Goal: Information Seeking & Learning: Understand process/instructions

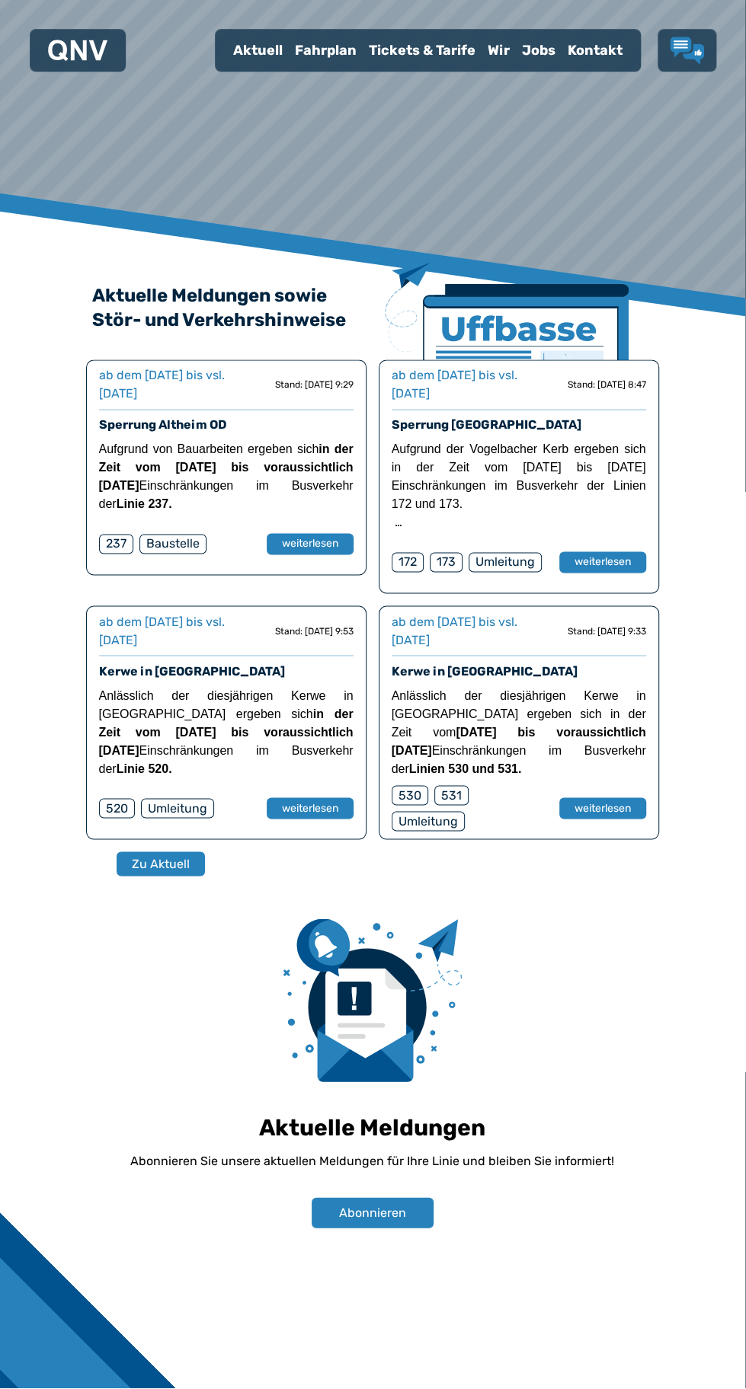
scroll to position [928, 0]
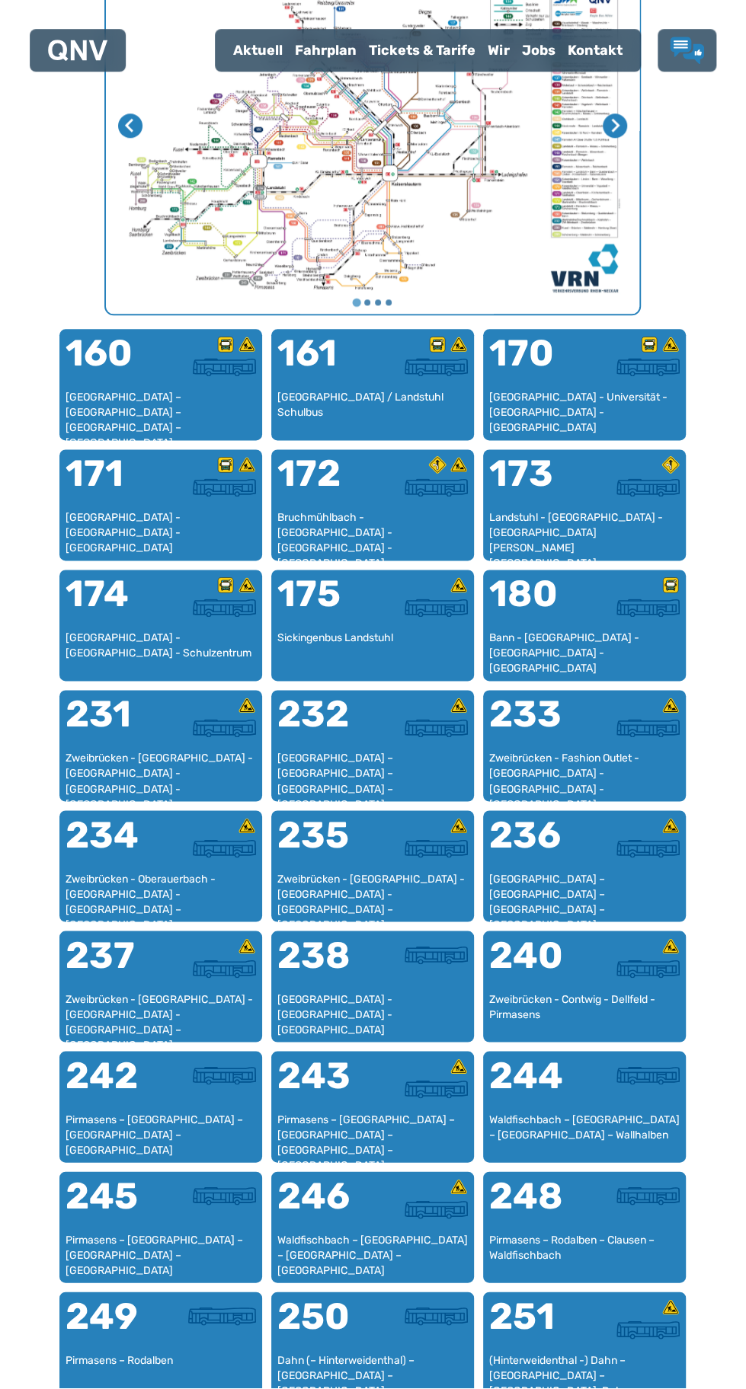
scroll to position [691, 0]
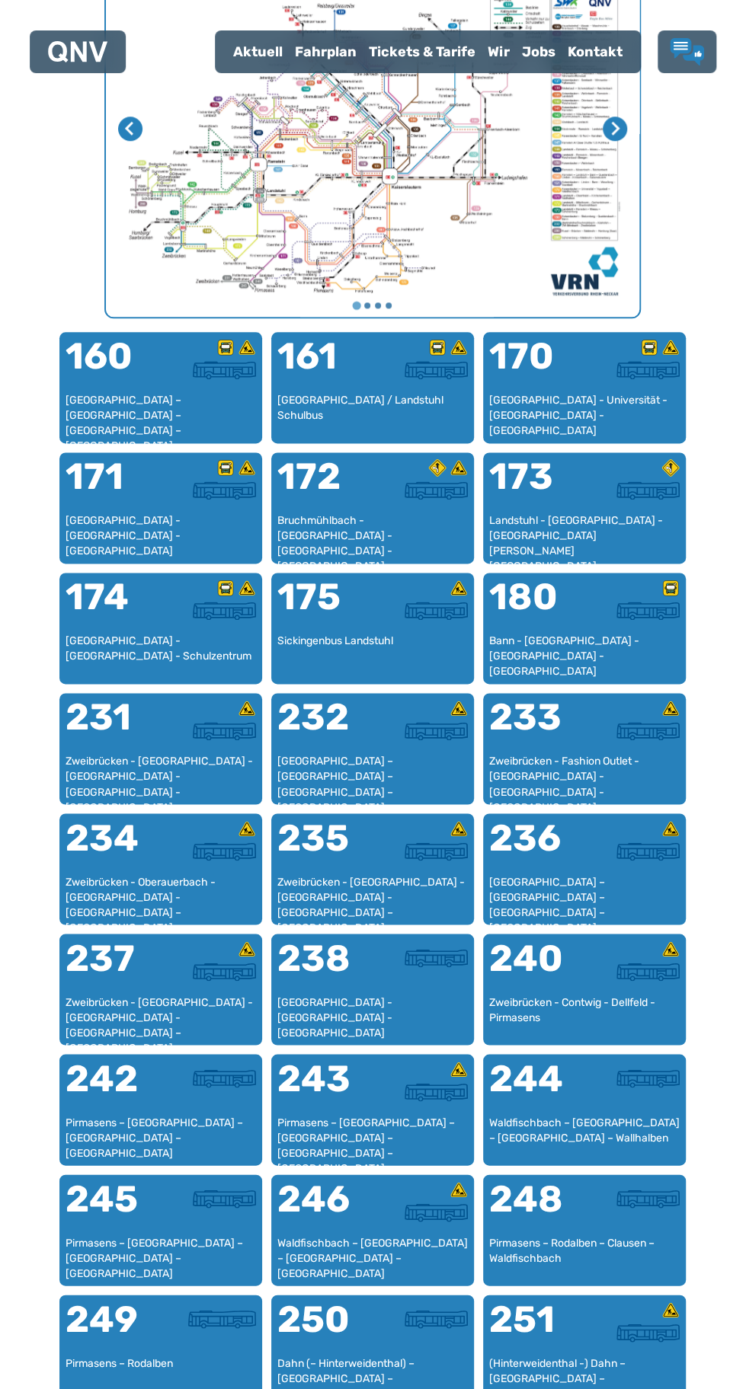
click at [157, 1213] on div "245" at bounding box center [113, 1207] width 95 height 55
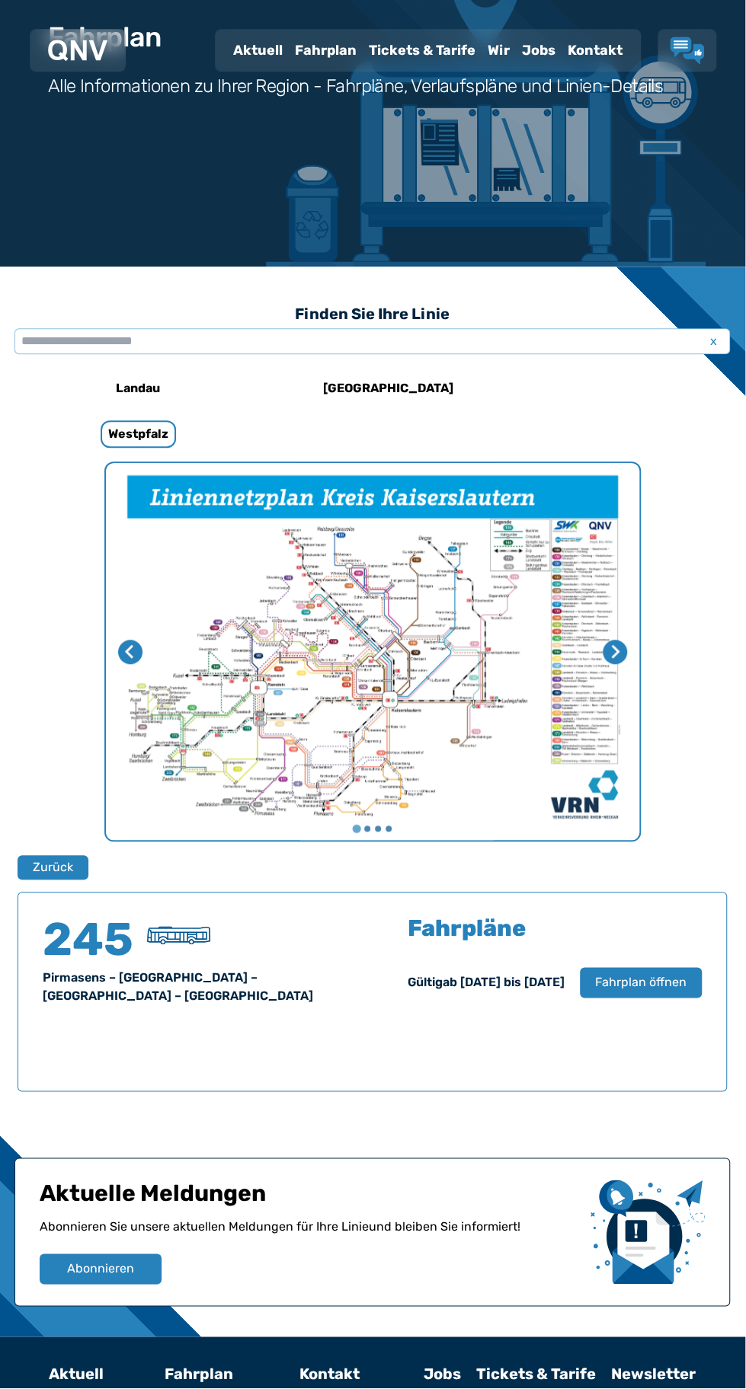
scroll to position [172, 0]
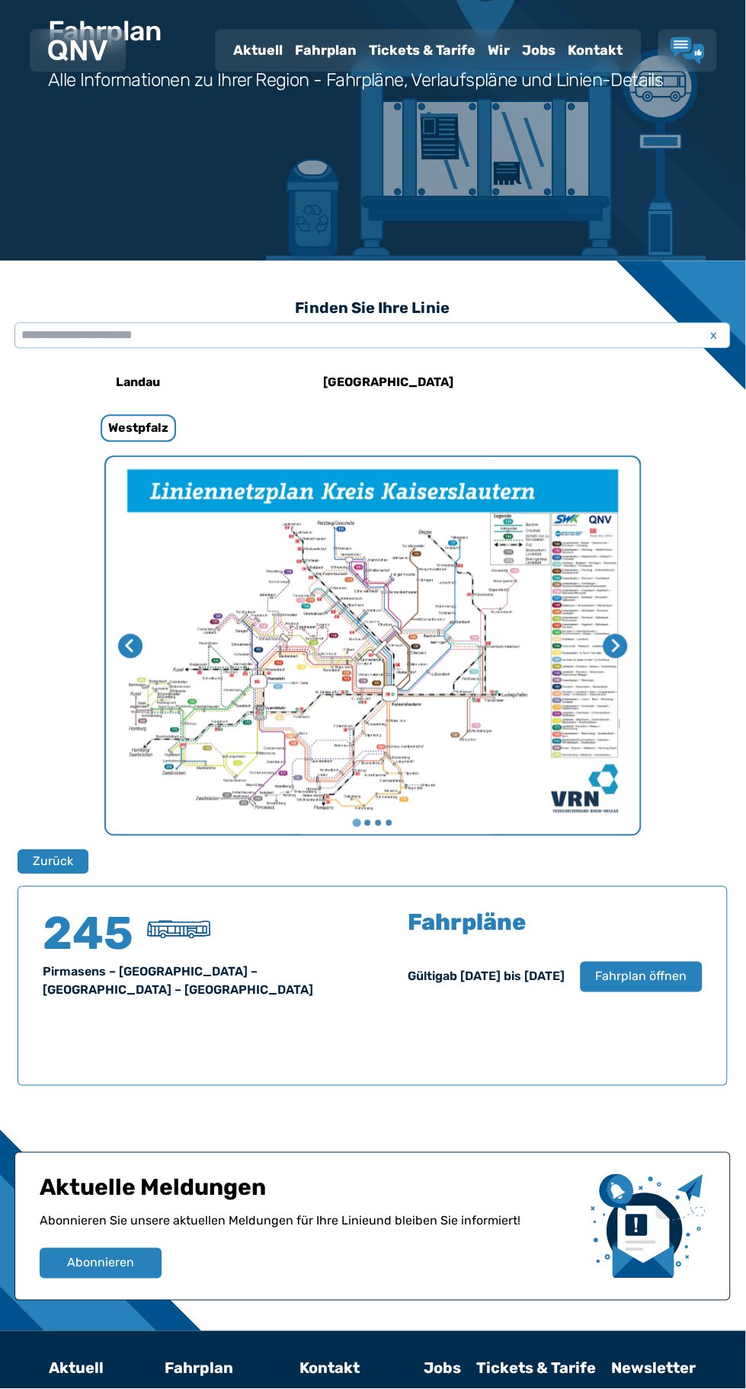
click at [640, 979] on span "Fahrplan öffnen" at bounding box center [641, 978] width 91 height 18
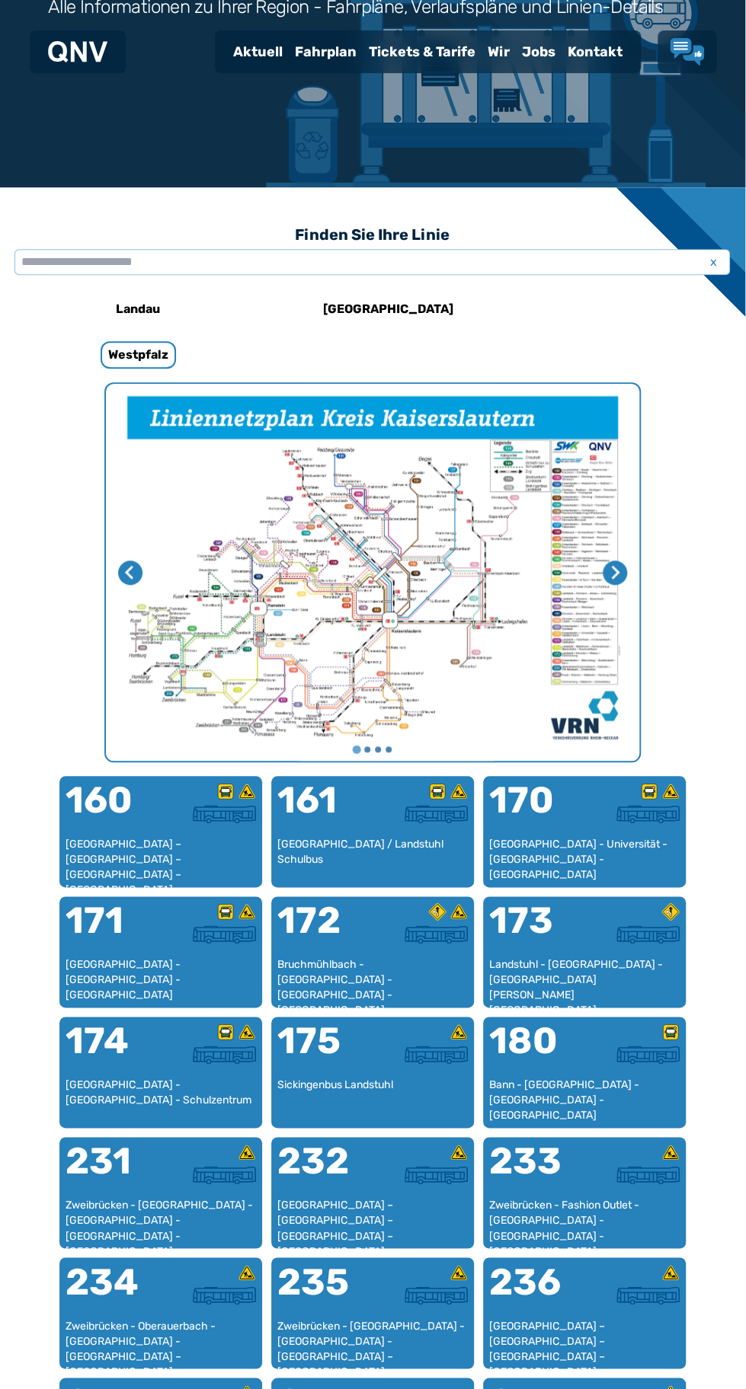
scroll to position [246, 0]
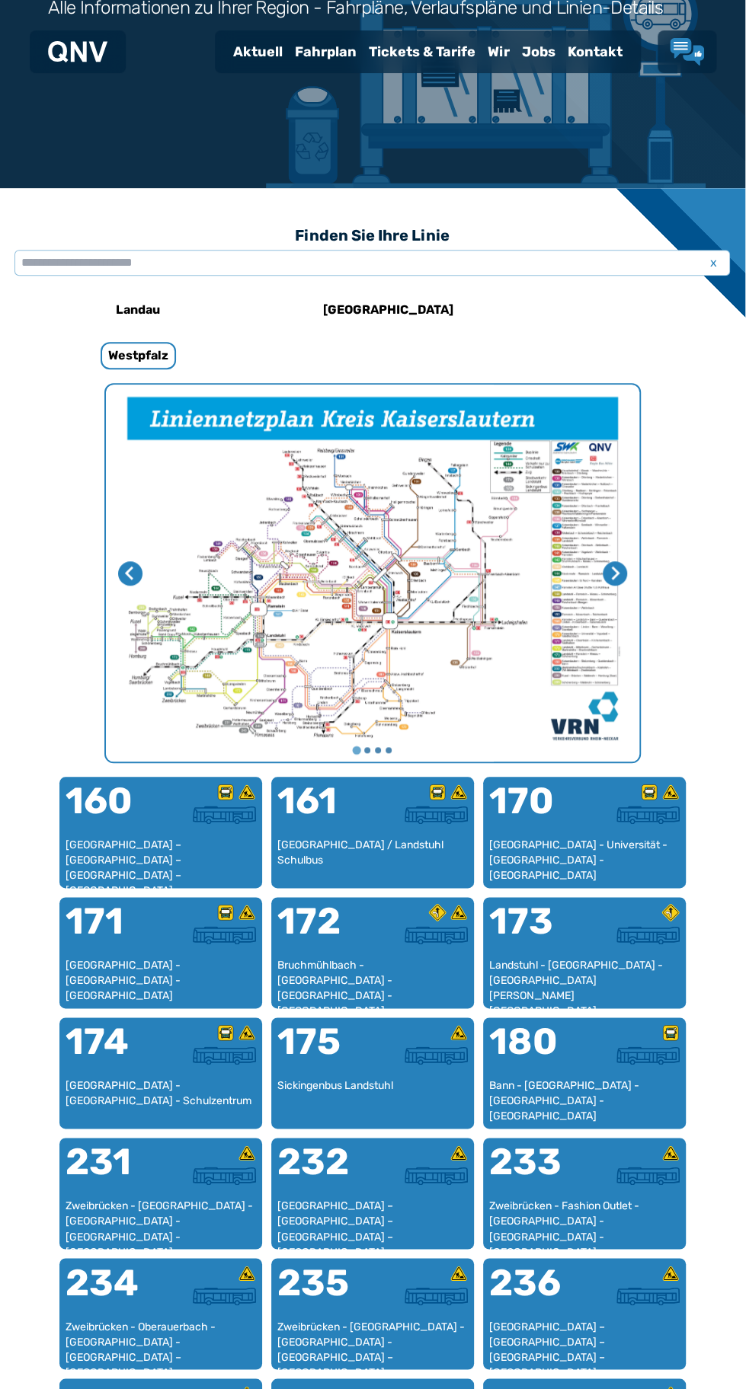
click at [615, 573] on icon "Nächste Seite" at bounding box center [615, 573] width 14 height 14
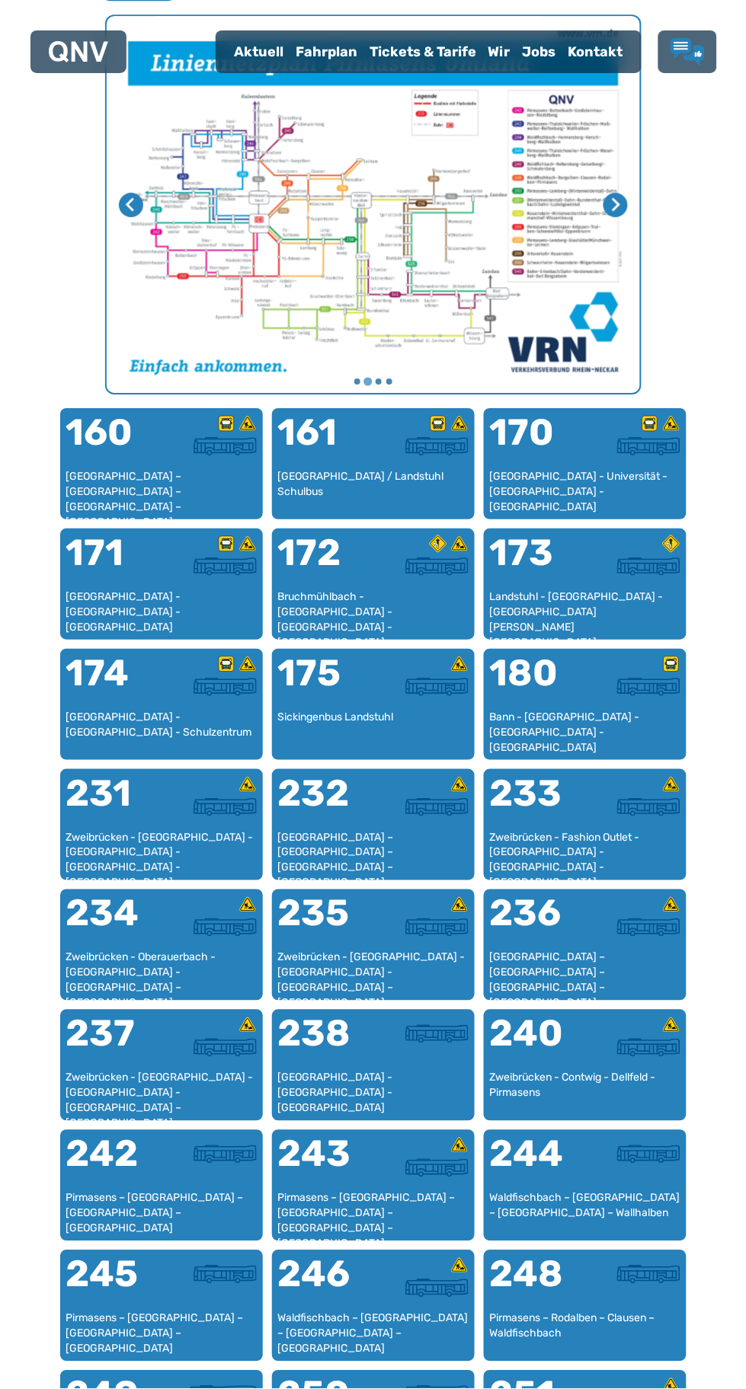
scroll to position [618, 0]
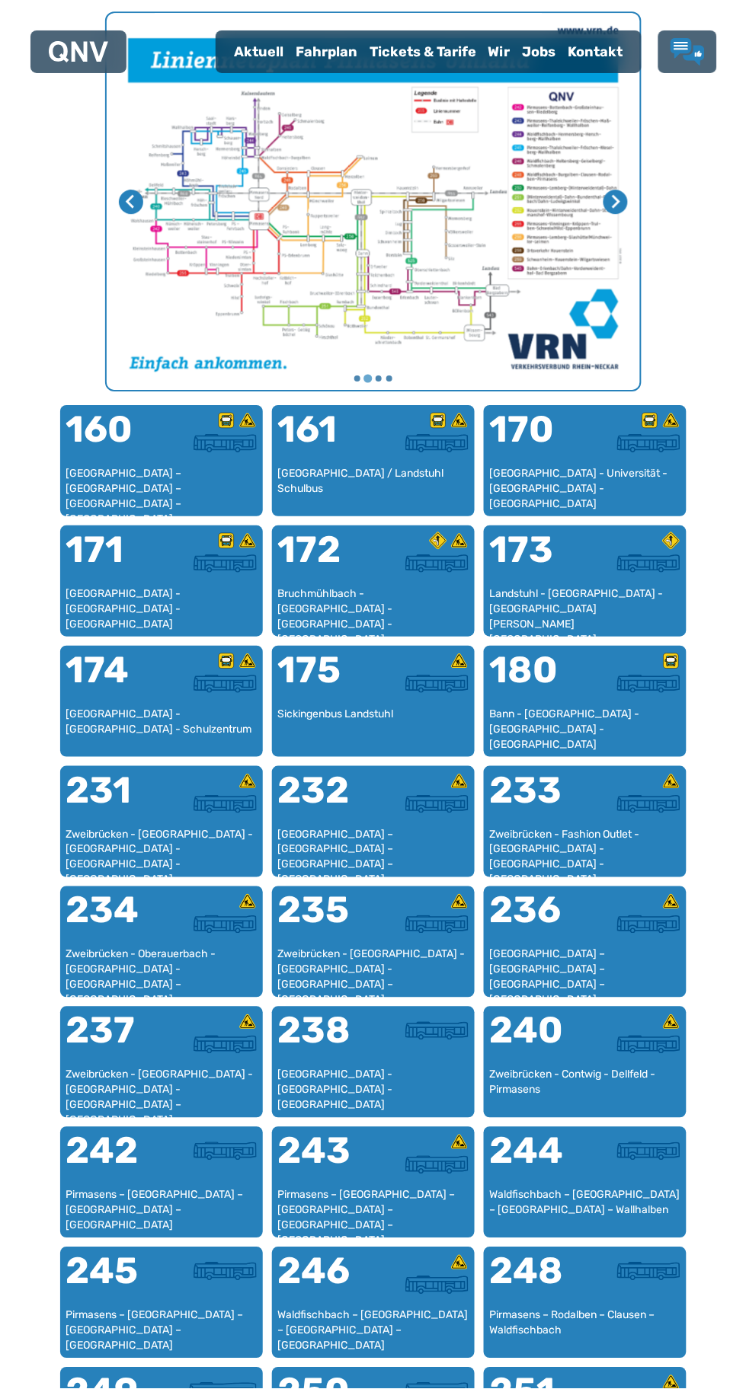
click at [155, 1308] on div "Pirmasens – [GEOGRAPHIC_DATA] – [GEOGRAPHIC_DATA] – [GEOGRAPHIC_DATA]" at bounding box center [161, 1330] width 190 height 45
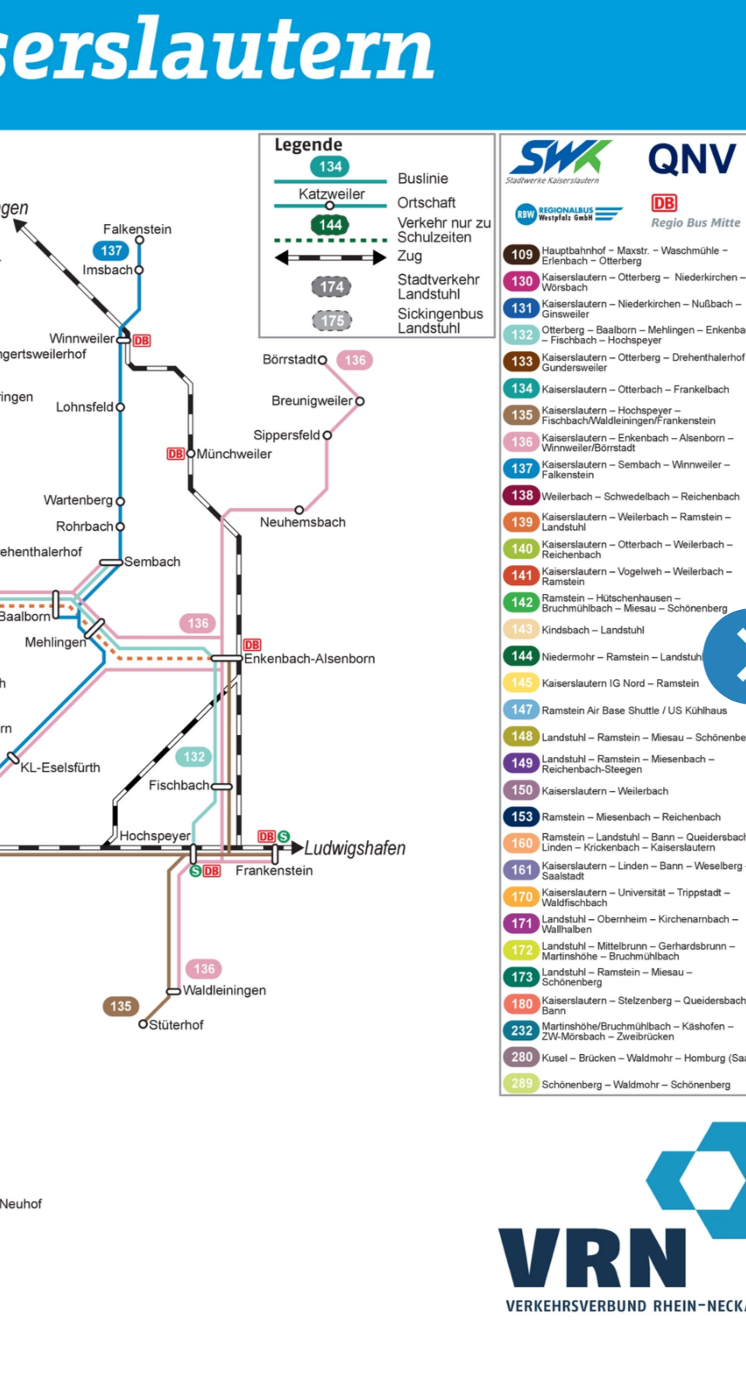
scroll to position [172, 0]
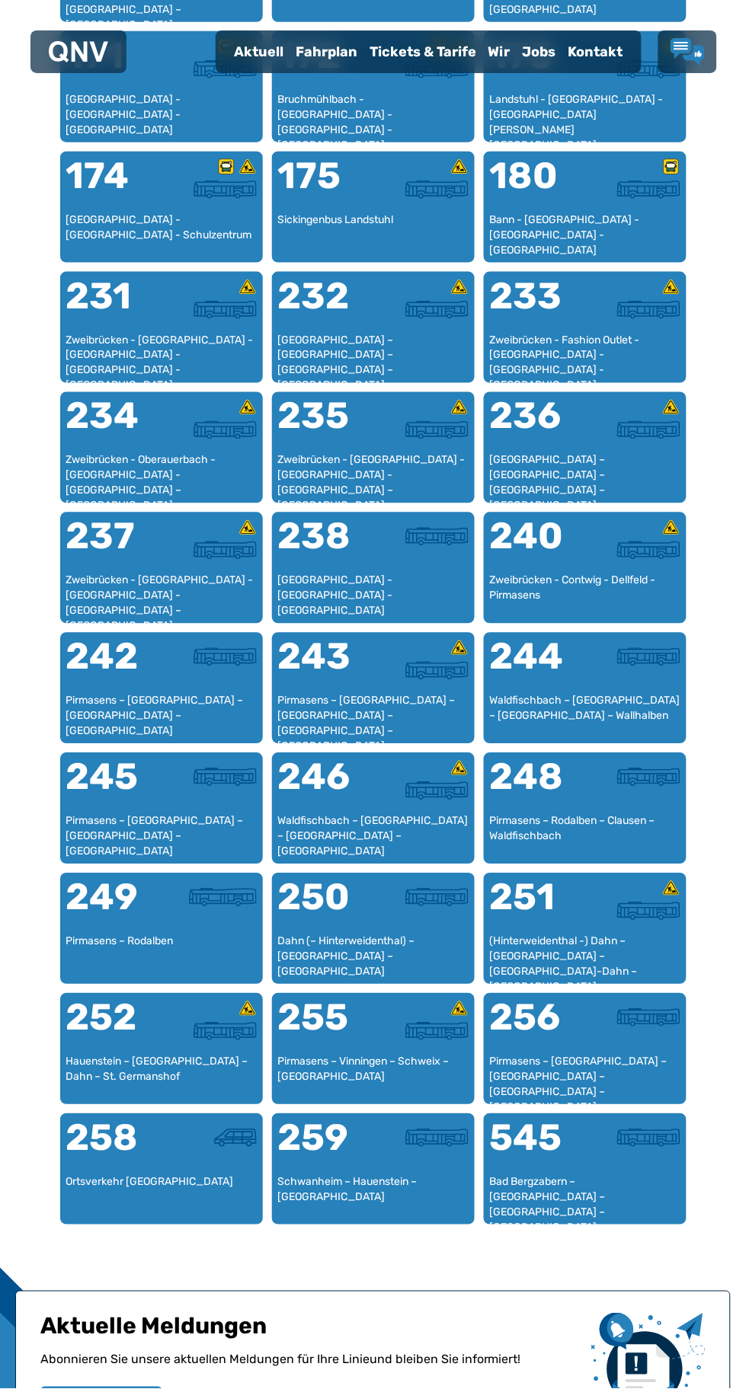
scroll to position [1251, 0]
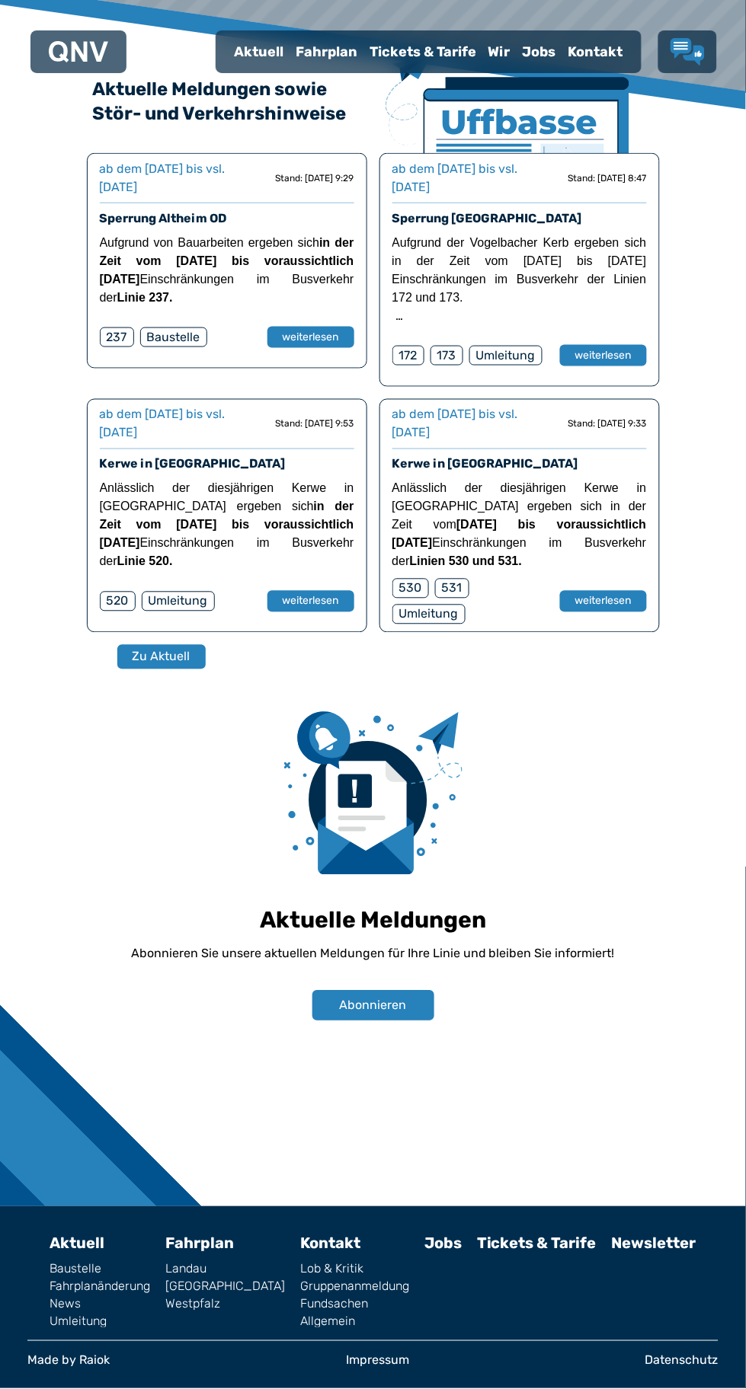
scroll to position [928, 0]
